Goal: Task Accomplishment & Management: Manage account settings

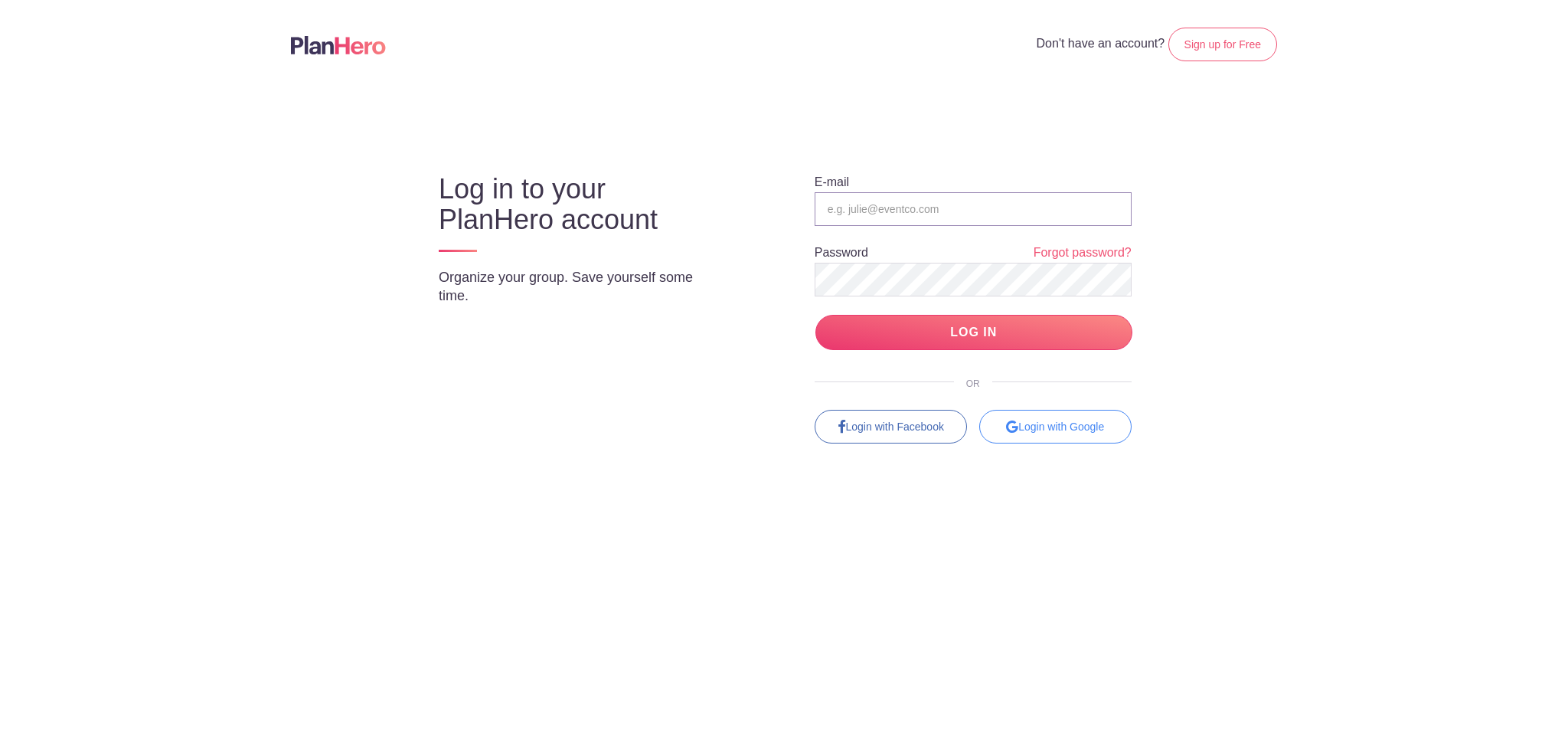
type input "[PERSON_NAME][EMAIL_ADDRESS][PERSON_NAME][DOMAIN_NAME]"
click at [1032, 433] on div "Login with Google" at bounding box center [1055, 426] width 152 height 33
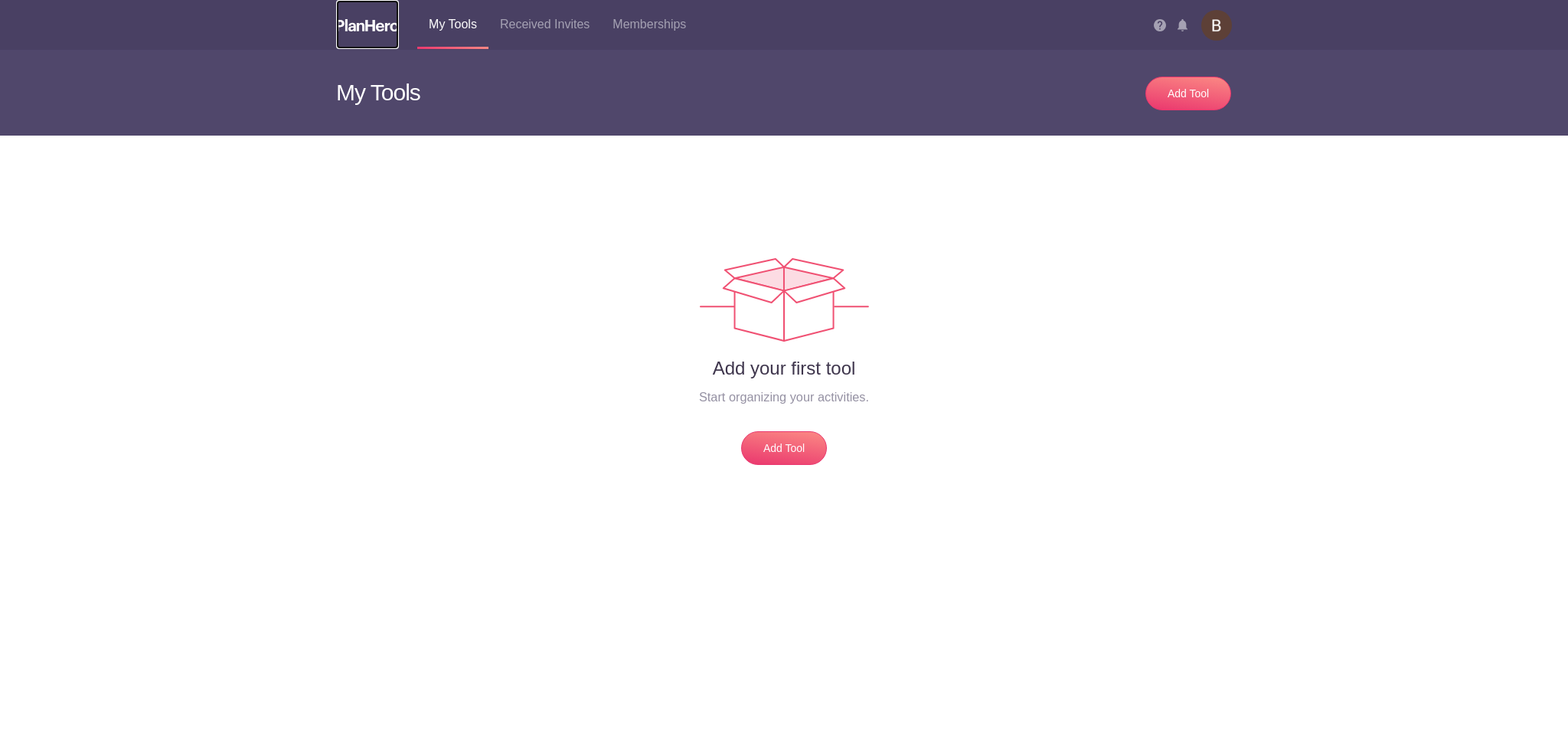
click at [363, 32] on link at bounding box center [367, 24] width 63 height 49
click at [516, 21] on link "Received Invites" at bounding box center [545, 24] width 113 height 49
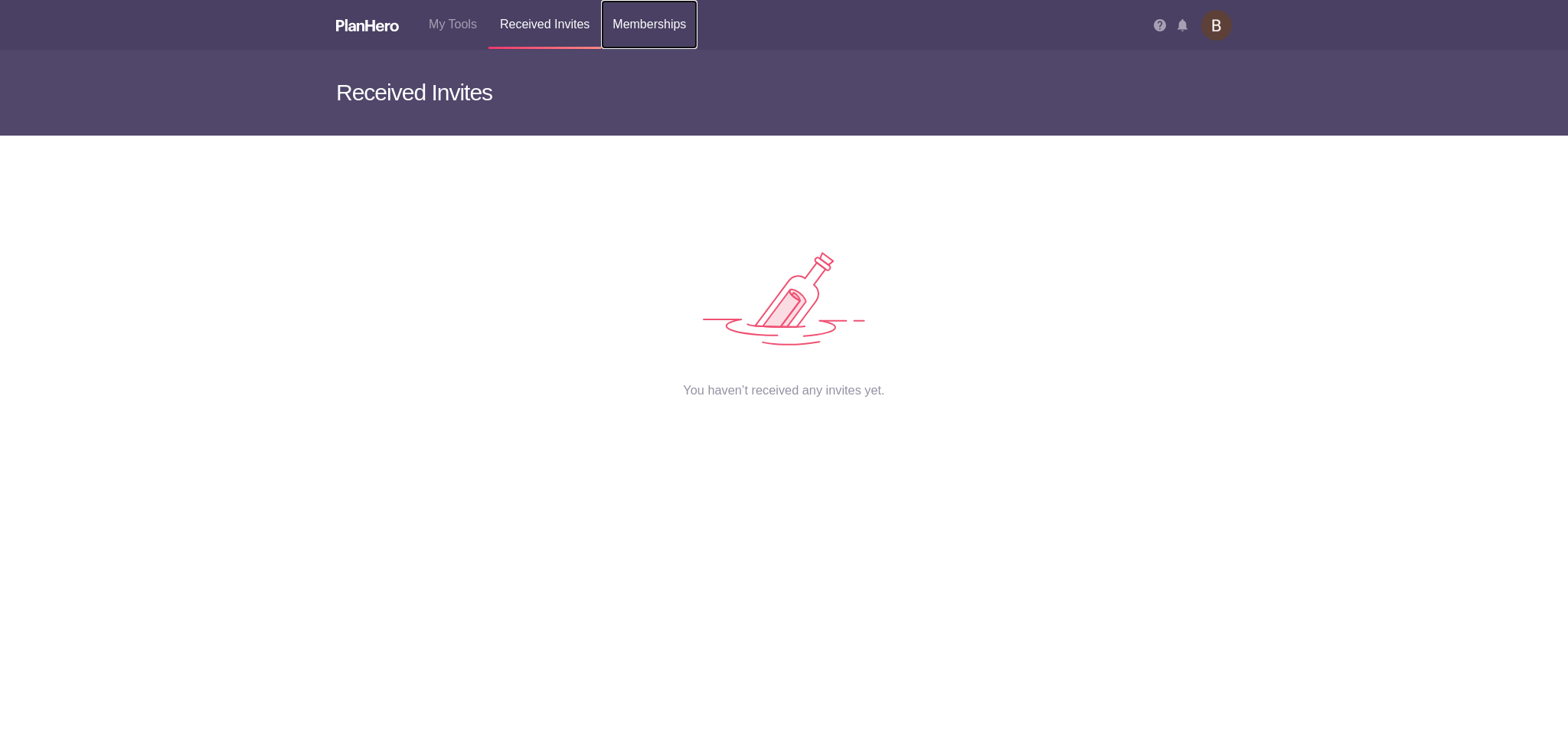
click at [665, 30] on link "Memberships" at bounding box center [649, 24] width 96 height 49
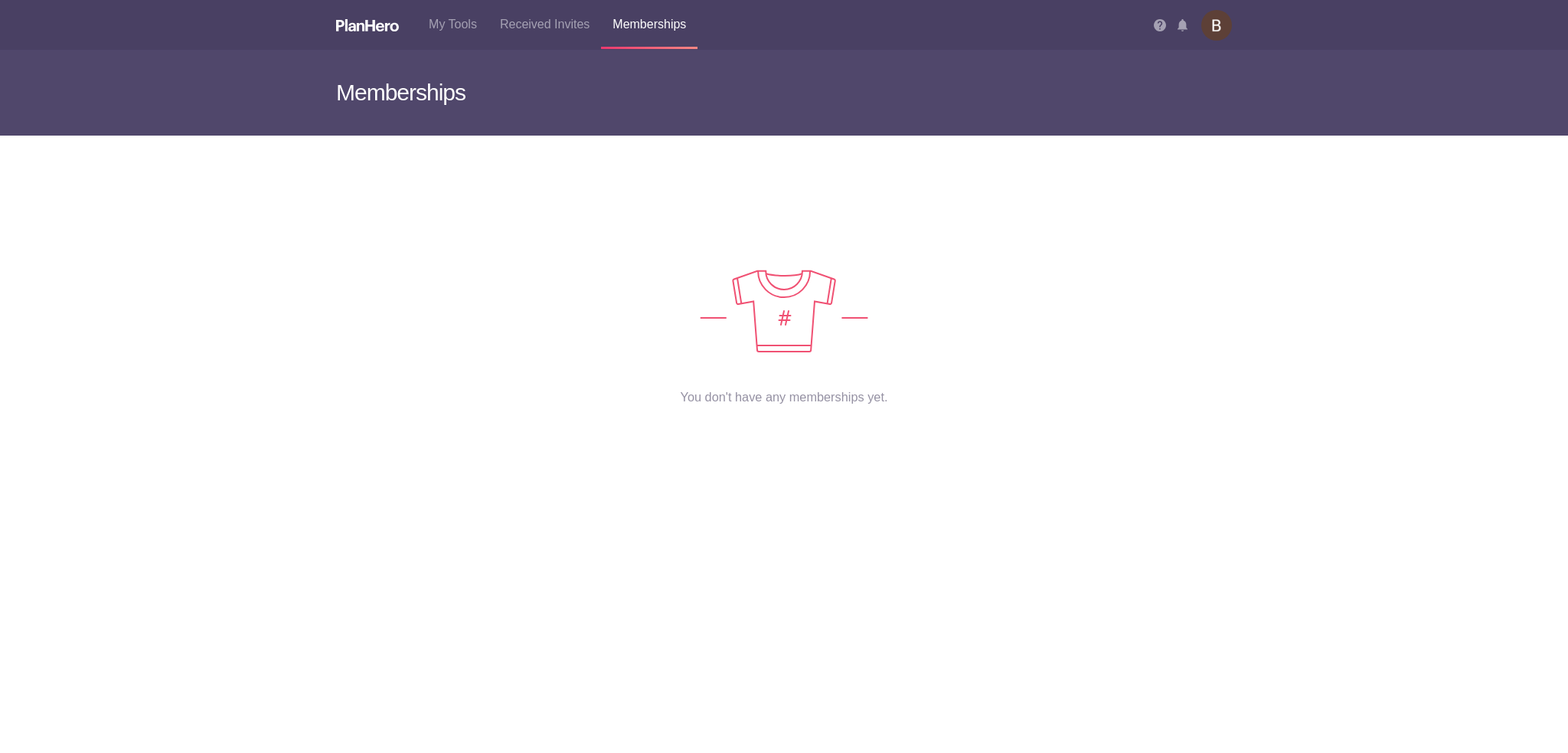
click at [1213, 28] on img at bounding box center [1216, 25] width 31 height 31
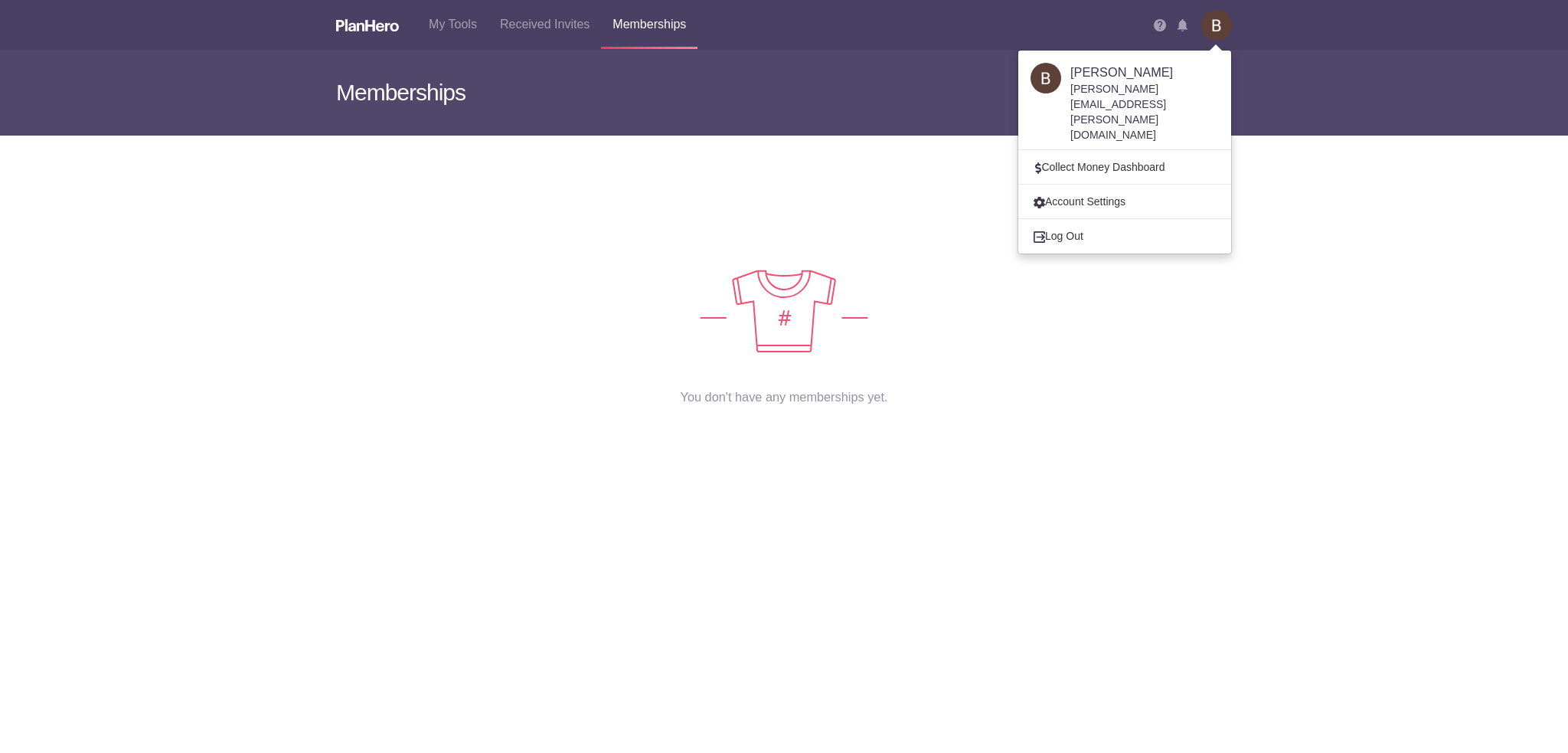
click at [764, 238] on div "You don't have any memberships yet." at bounding box center [784, 307] width 896 height 197
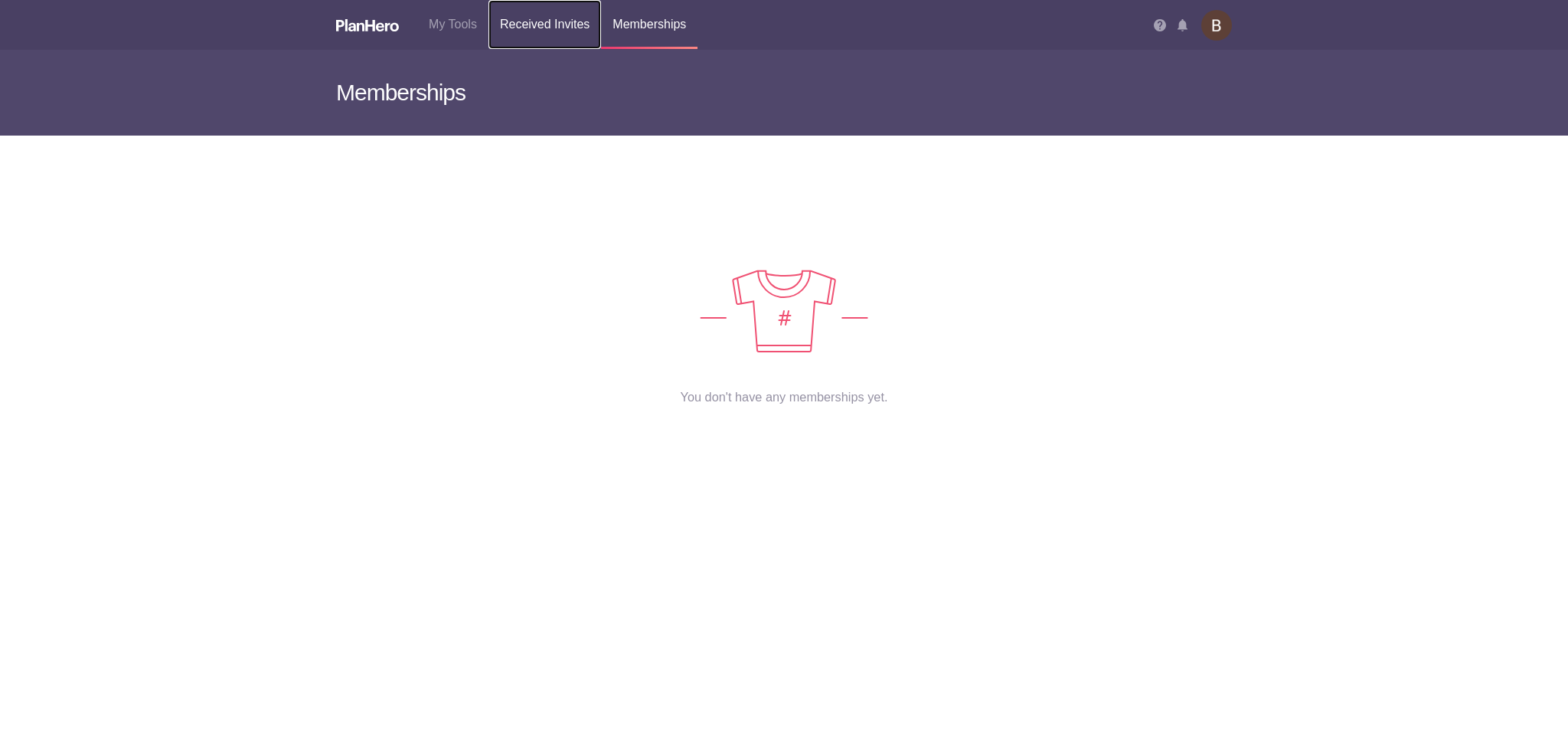
click at [537, 40] on link "Received Invites" at bounding box center [545, 24] width 113 height 49
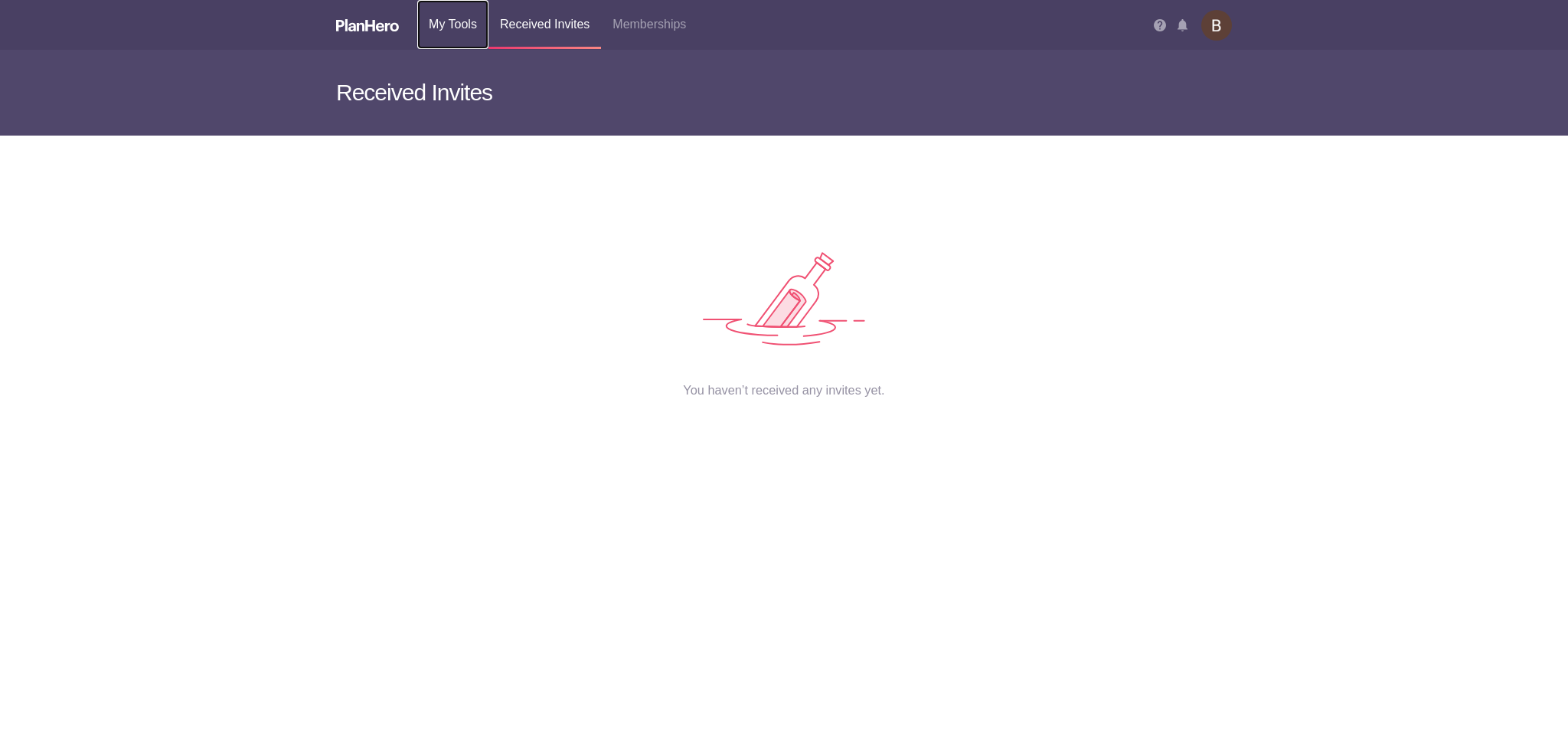
click at [419, 27] on link "My Tools" at bounding box center [453, 24] width 71 height 49
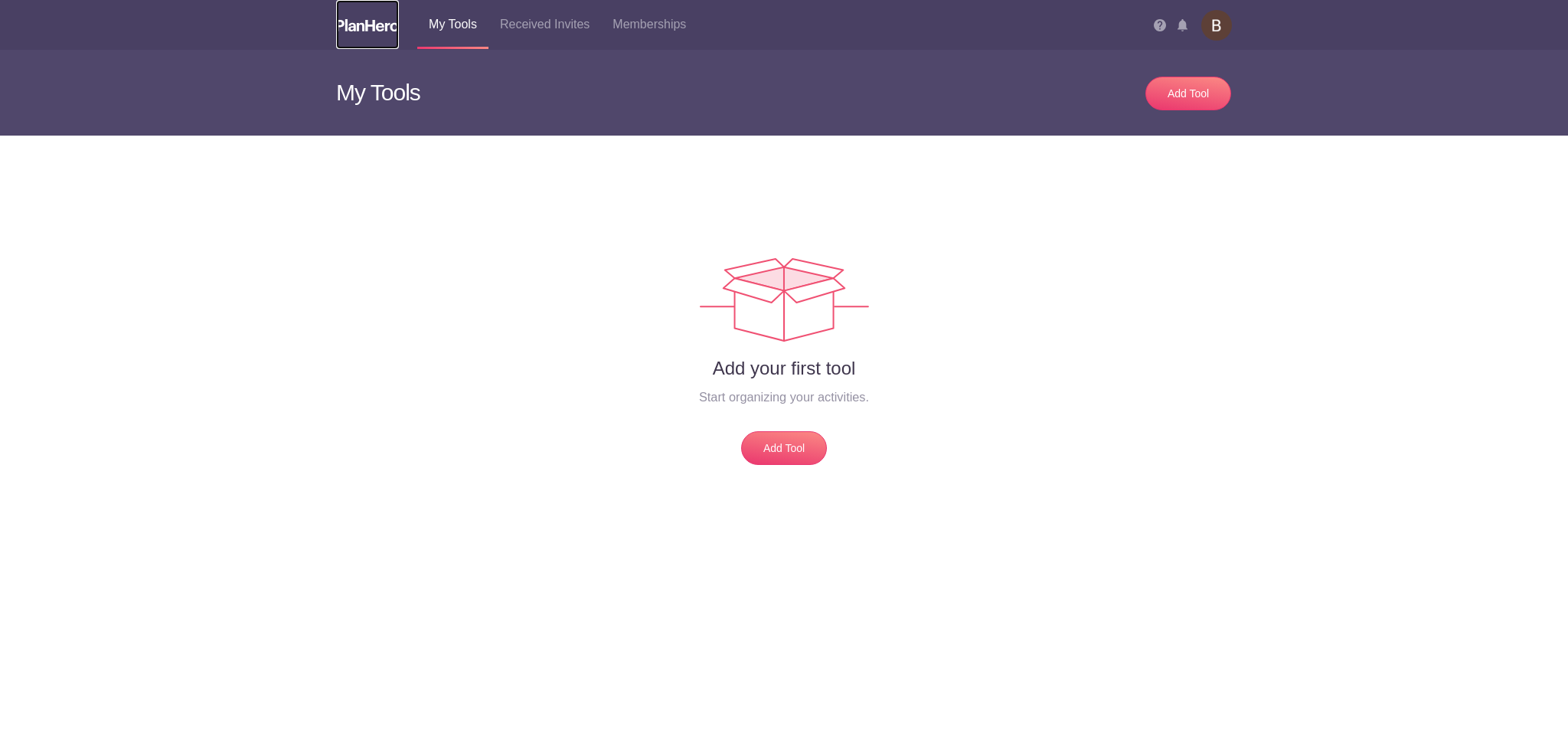
click at [386, 28] on img at bounding box center [367, 25] width 63 height 13
click at [484, 267] on div "Add your first tool Start organizing your activities. Add Tool" at bounding box center [784, 331] width 896 height 268
click at [367, 19] on img at bounding box center [367, 25] width 63 height 13
click at [639, 24] on link "Memberships" at bounding box center [649, 24] width 96 height 49
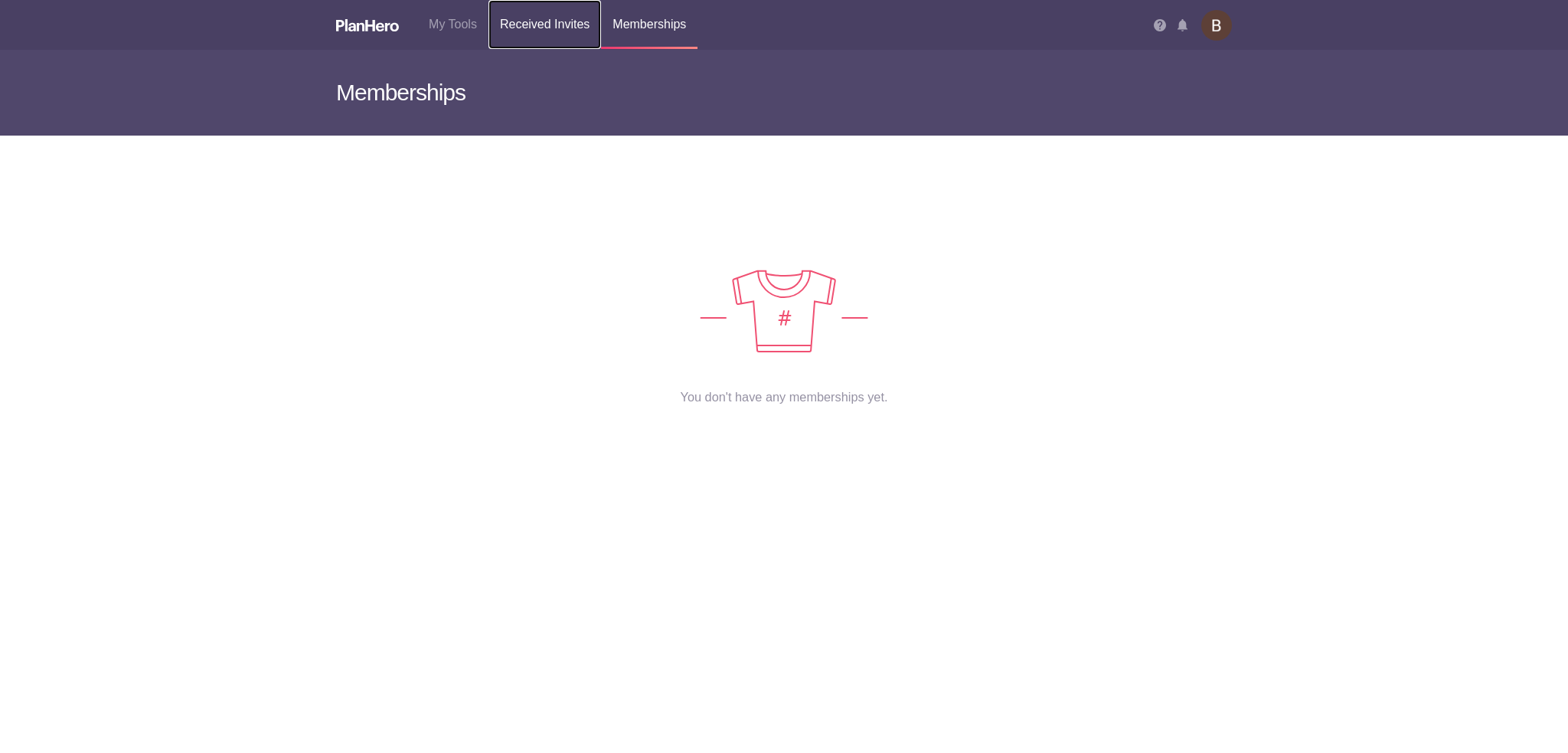
click at [532, 27] on link "Received Invites" at bounding box center [545, 24] width 113 height 49
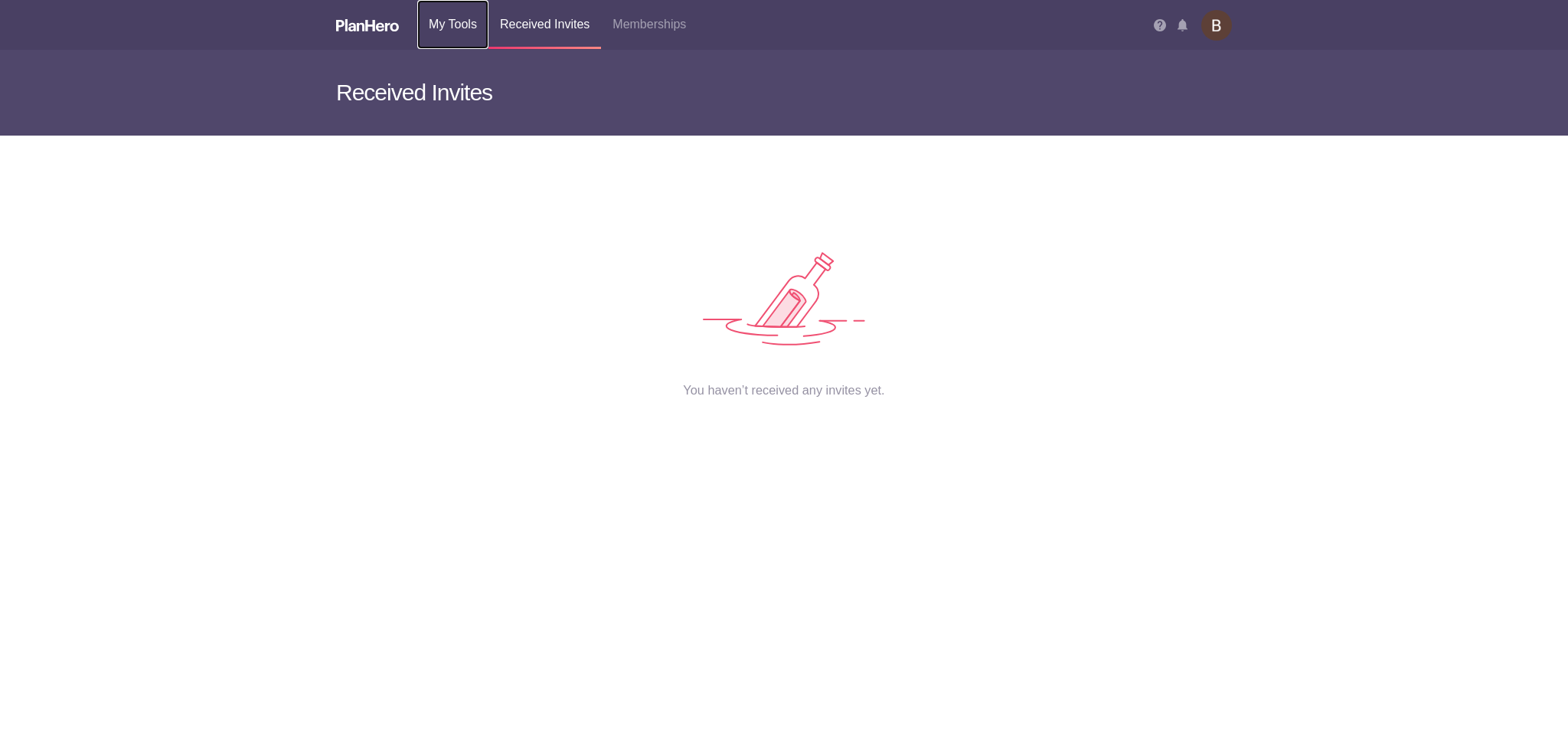
click at [436, 19] on link "My Tools" at bounding box center [453, 24] width 71 height 49
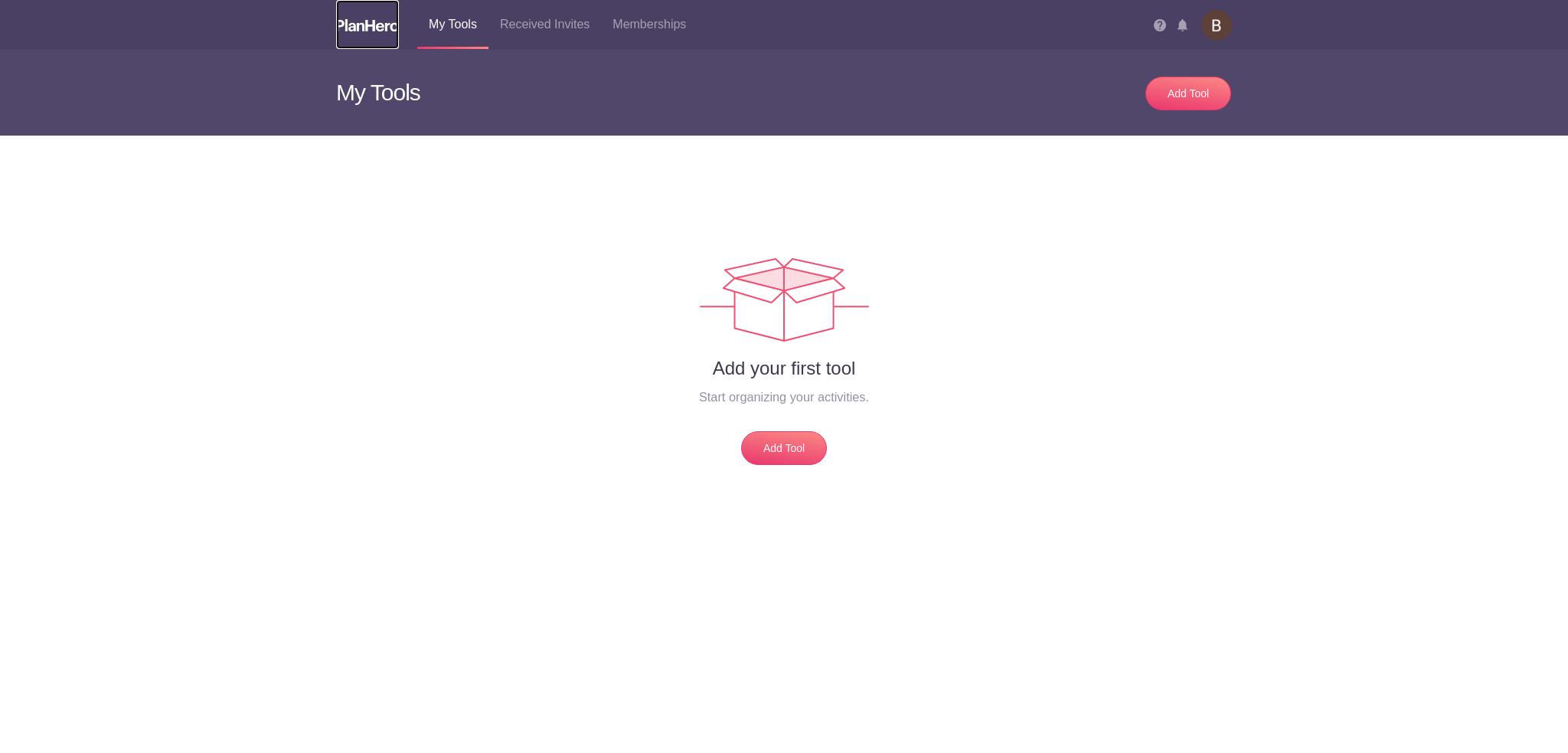
click at [346, 23] on img at bounding box center [367, 25] width 63 height 13
click at [1210, 30] on img at bounding box center [1216, 25] width 31 height 31
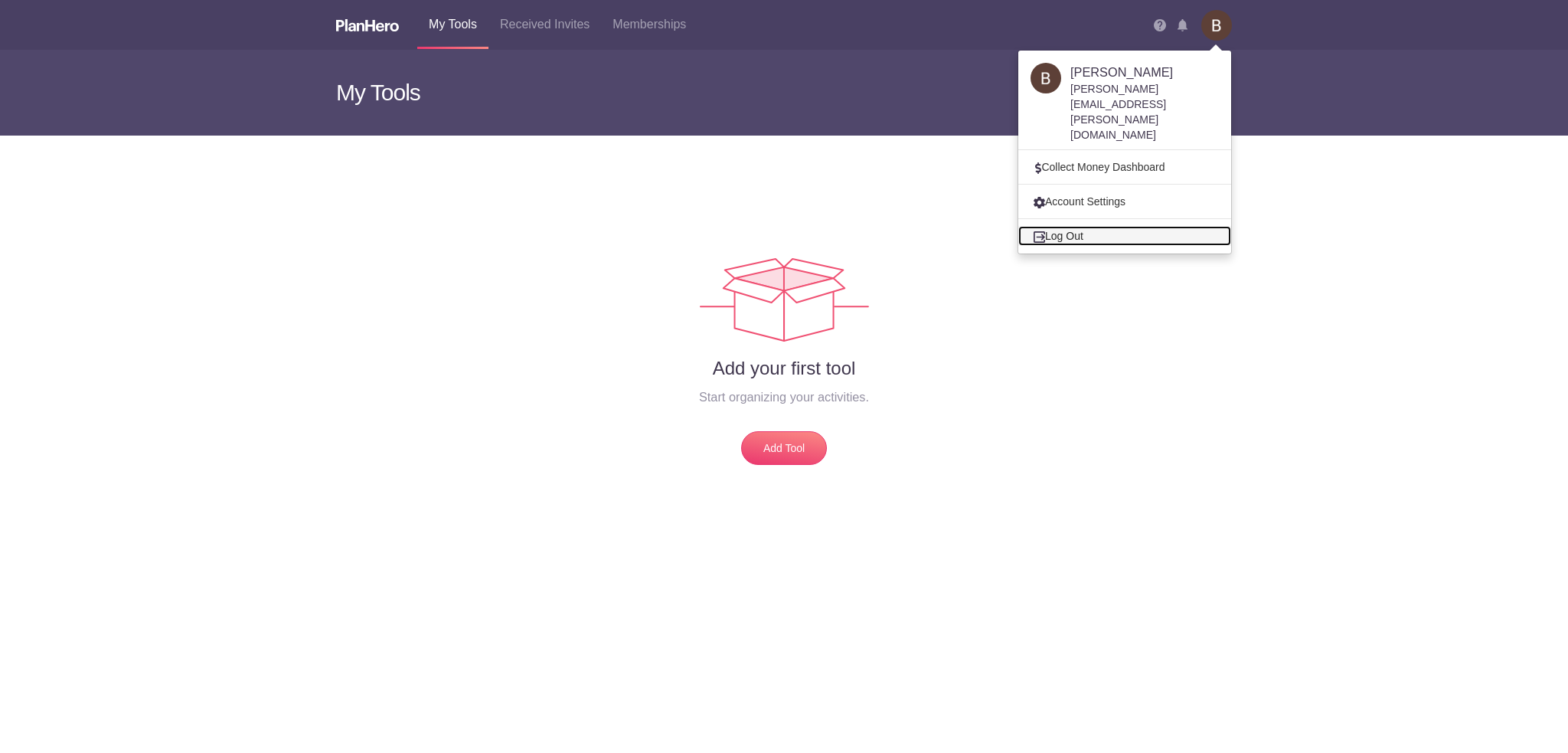
click at [1083, 226] on link "Log Out" at bounding box center [1124, 236] width 213 height 20
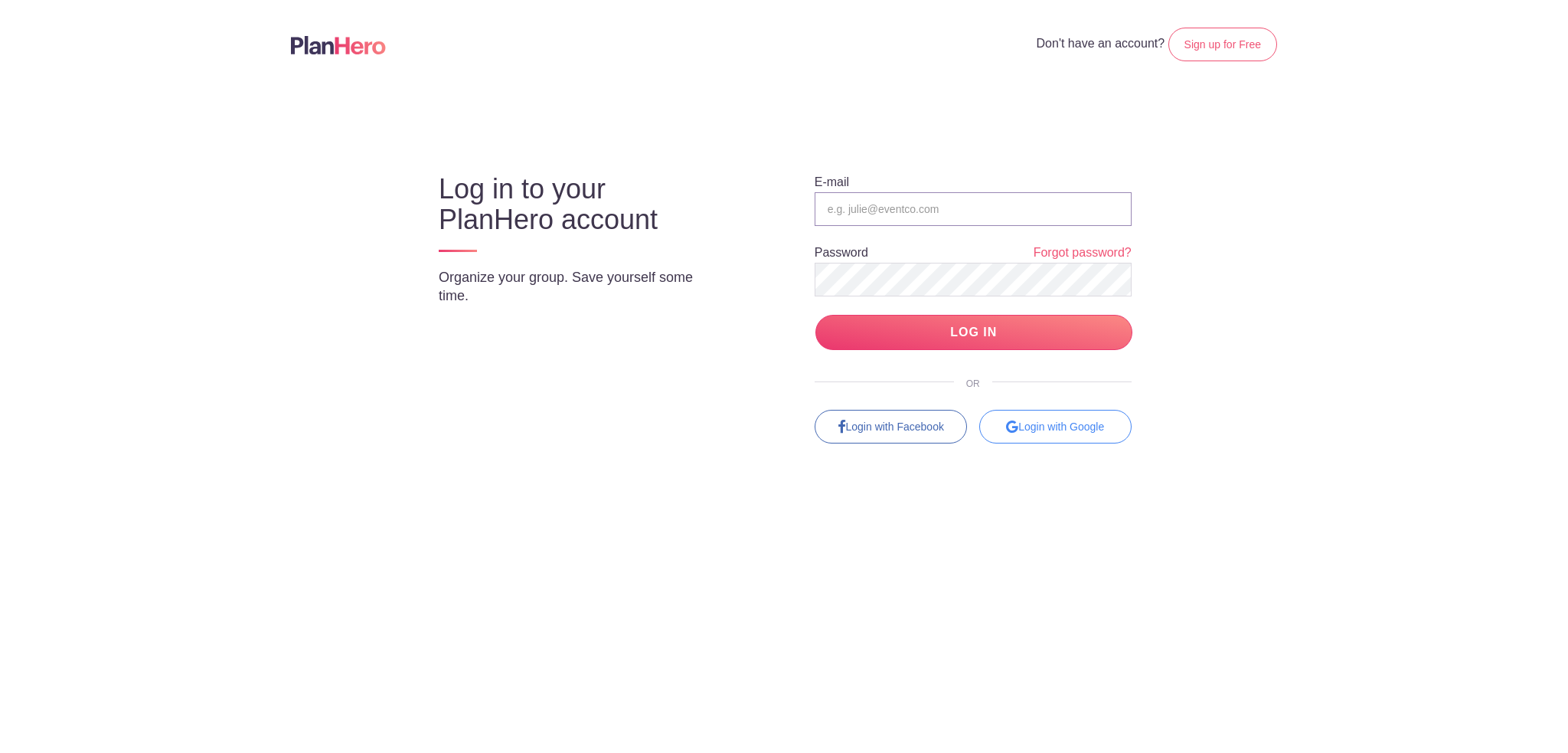
drag, startPoint x: 914, startPoint y: 211, endPoint x: 1005, endPoint y: 200, distance: 91.7
click at [914, 211] on input "email" at bounding box center [972, 209] width 317 height 33
type input "[PERSON_NAME][EMAIL_ADDRESS][PERSON_NAME][DOMAIN_NAME]"
click at [977, 330] on input "LOG IN" at bounding box center [973, 333] width 317 height 36
